Goal: Task Accomplishment & Management: Complete application form

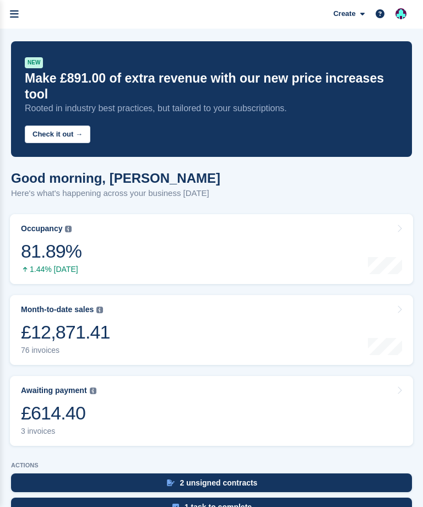
click at [12, 16] on icon "menu" at bounding box center [14, 14] width 9 height 10
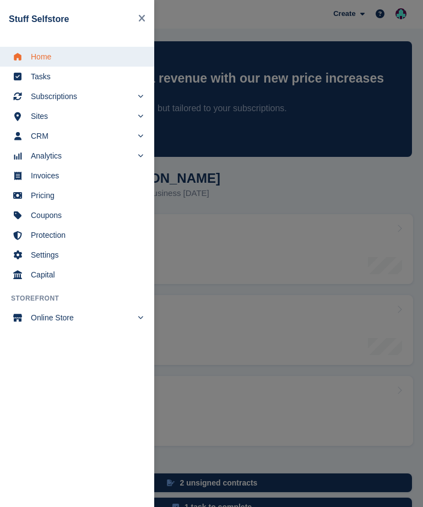
click at [44, 55] on span "Home" at bounding box center [84, 56] width 107 height 15
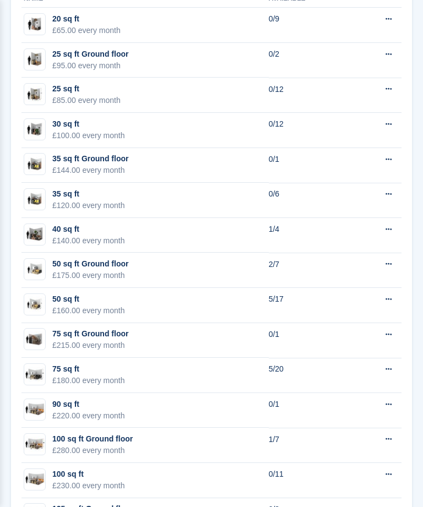
scroll to position [1092, 0]
click at [136, 359] on td "75 sq ft £180.00 every month" at bounding box center [144, 375] width 247 height 35
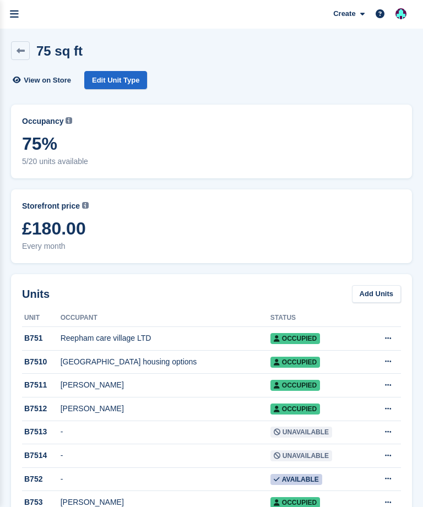
click at [17, 48] on icon at bounding box center [21, 51] width 8 height 8
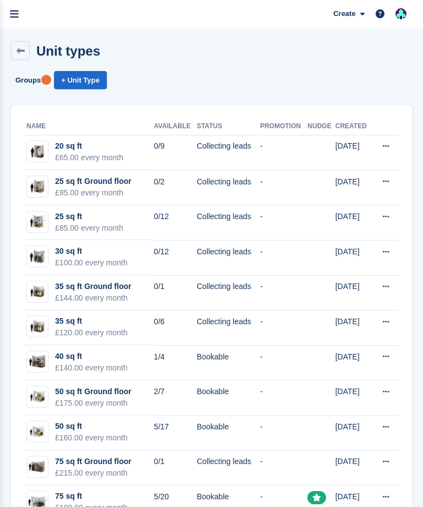
click at [20, 49] on icon at bounding box center [21, 51] width 8 height 8
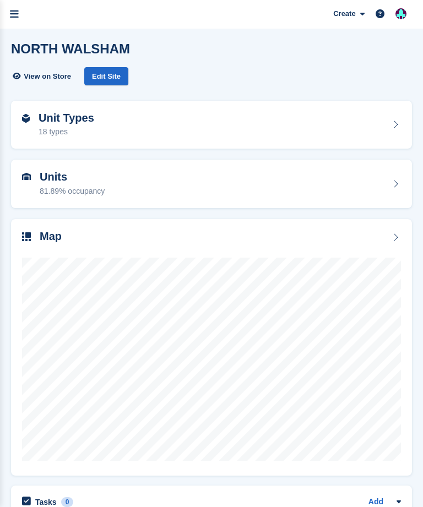
click at [335, 16] on span "Create" at bounding box center [344, 13] width 22 height 11
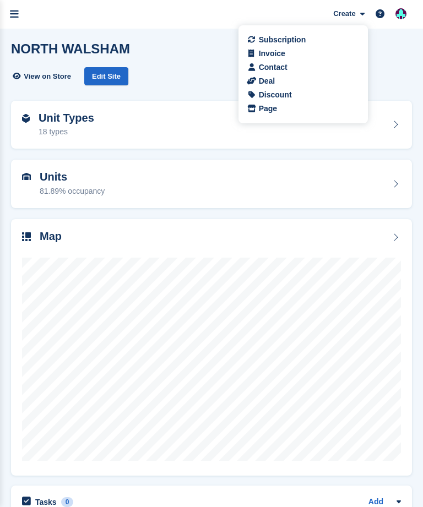
click at [275, 39] on div "Subscription" at bounding box center [282, 40] width 47 height 12
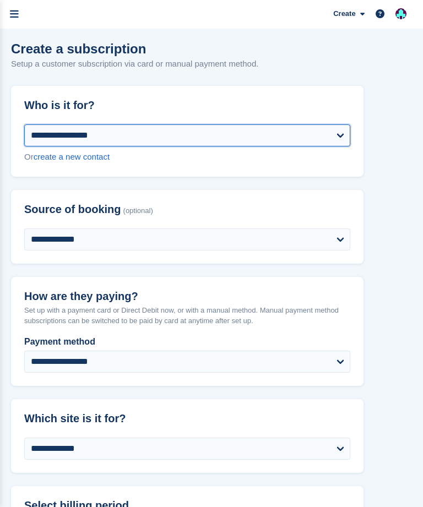
click at [137, 130] on select "**********" at bounding box center [187, 135] width 326 height 22
click at [42, 132] on select "**********" at bounding box center [187, 135] width 326 height 22
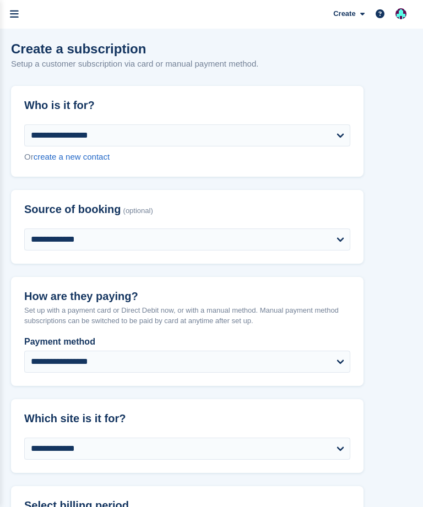
click at [21, 15] on link "menu" at bounding box center [14, 14] width 29 height 29
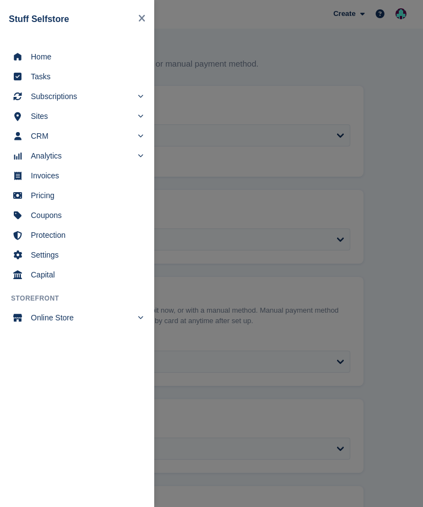
click at [47, 98] on span "Subscriptions" at bounding box center [81, 96] width 101 height 15
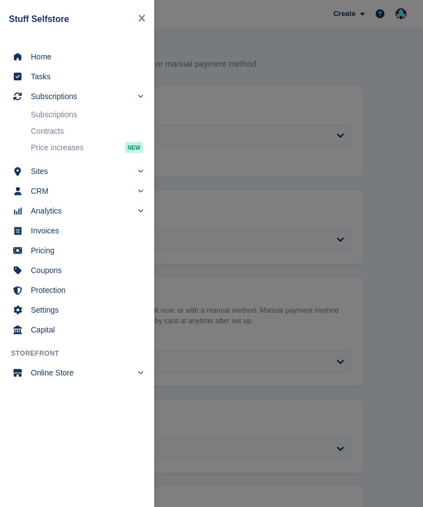
click at [38, 54] on span "Home" at bounding box center [84, 56] width 107 height 15
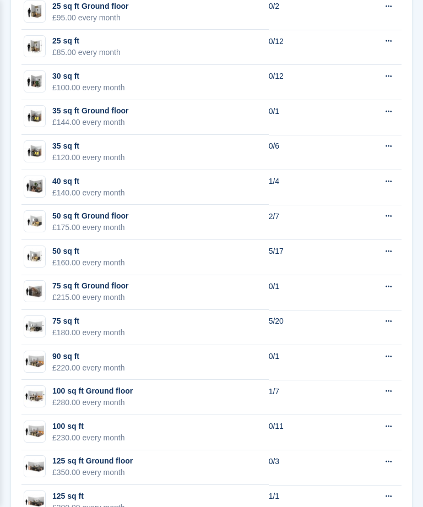
scroll to position [1191, 0]
